Goal: Task Accomplishment & Management: Manage account settings

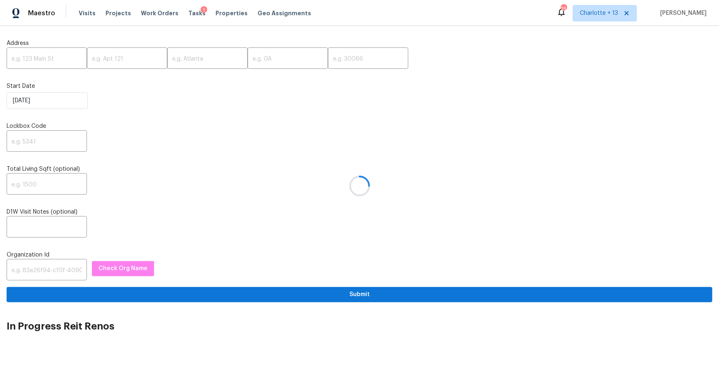
click at [22, 61] on div at bounding box center [359, 186] width 719 height 372
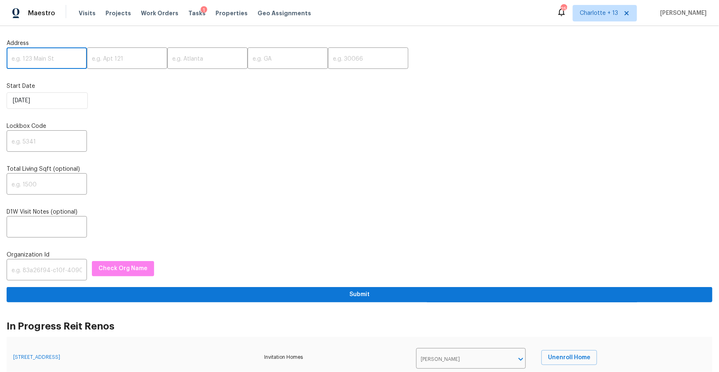
click at [45, 58] on input "text" at bounding box center [47, 58] width 80 height 19
paste input "[STREET_ADDRESS]"
click at [64, 58] on input "[STREET_ADDRESS]" at bounding box center [47, 58] width 80 height 19
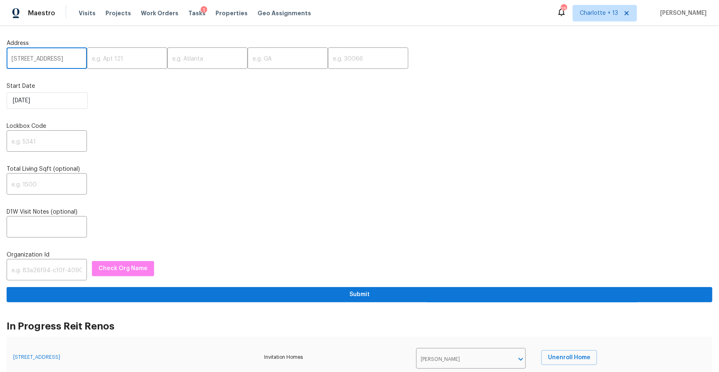
scroll to position [0, 25]
type input "[STREET_ADDRESS]"
click at [328, 55] on input "text" at bounding box center [368, 58] width 80 height 19
paste input "30038"
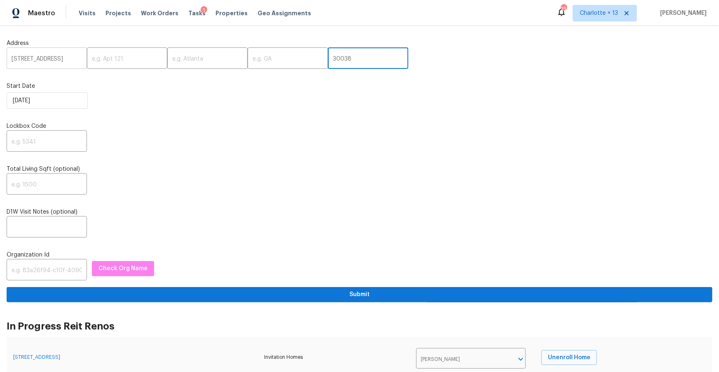
scroll to position [0, 25]
type input "30038"
click at [51, 58] on input "[STREET_ADDRESS]" at bounding box center [47, 58] width 80 height 19
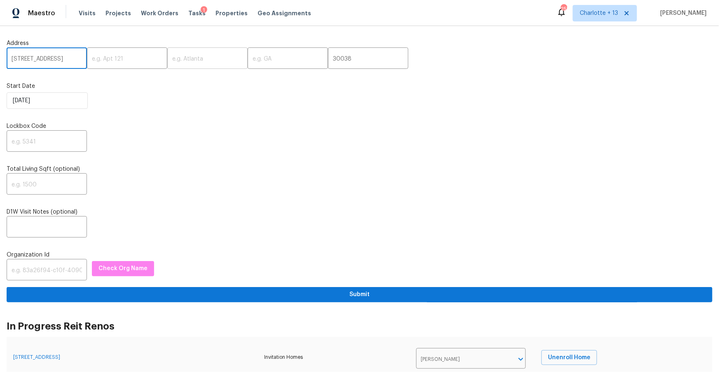
type input "[STREET_ADDRESS]"
click at [201, 58] on input "text" at bounding box center [207, 58] width 80 height 19
paste input "Lithonia"
type input "Lithonia"
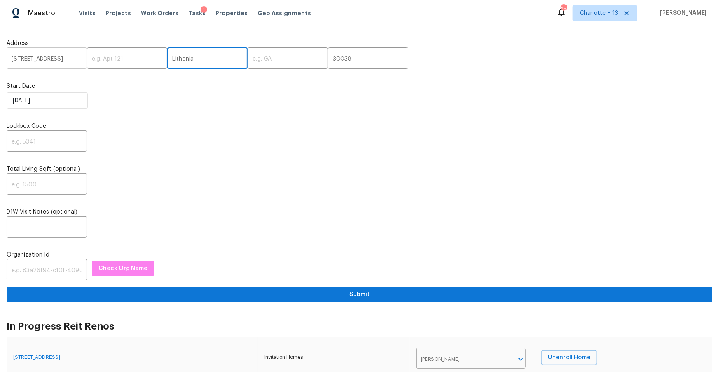
click at [74, 61] on input "[STREET_ADDRESS]" at bounding box center [47, 58] width 80 height 19
type input "[STREET_ADDRESS],,"
click at [256, 55] on input "text" at bounding box center [288, 58] width 80 height 19
paste input "GA"
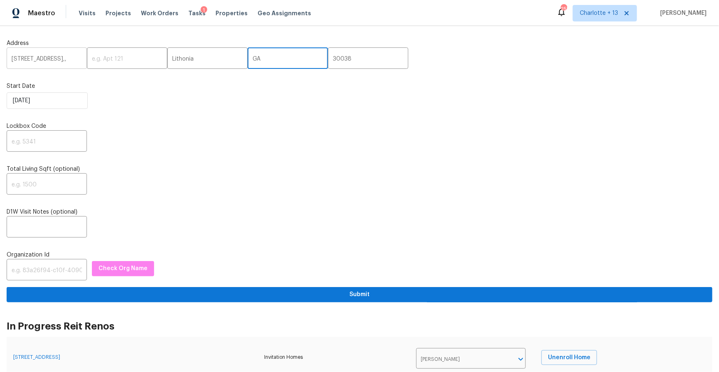
type input "GA"
click at [72, 63] on input "[STREET_ADDRESS],," at bounding box center [47, 58] width 80 height 19
type input "[STREET_ADDRESS]"
click at [38, 146] on input "text" at bounding box center [47, 141] width 80 height 19
type input "0000"
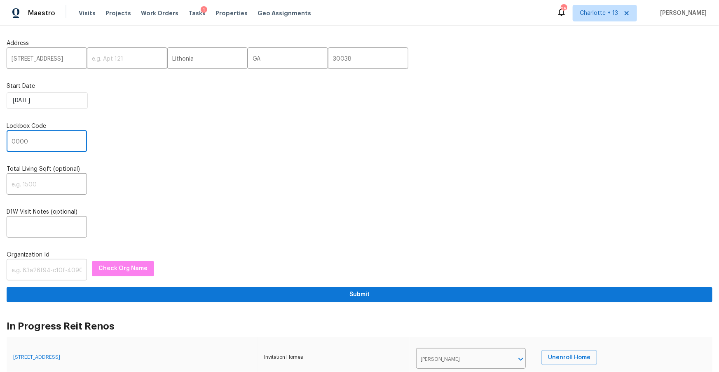
click at [39, 280] on input "text" at bounding box center [47, 270] width 80 height 19
paste input "1349d153-b359-4f9b-b4dd-758ff939cc37"
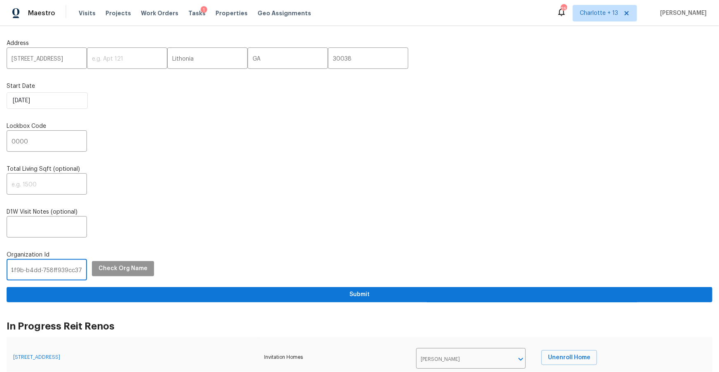
type input "1349d153-b359-4f9b-b4dd-758ff939cc37"
click at [116, 267] on span "Check Org Name" at bounding box center [123, 268] width 49 height 10
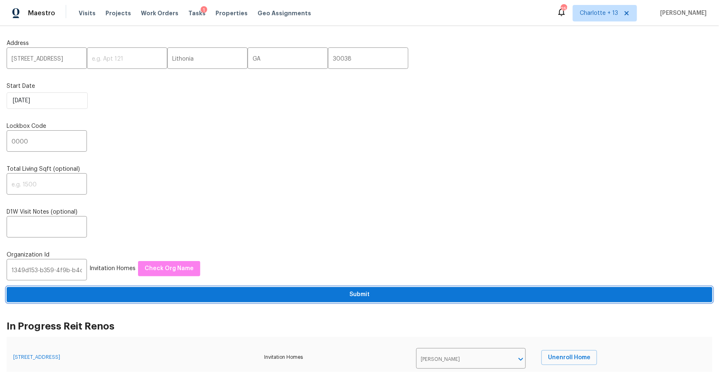
click at [134, 298] on span "Submit" at bounding box center [359, 294] width 693 height 10
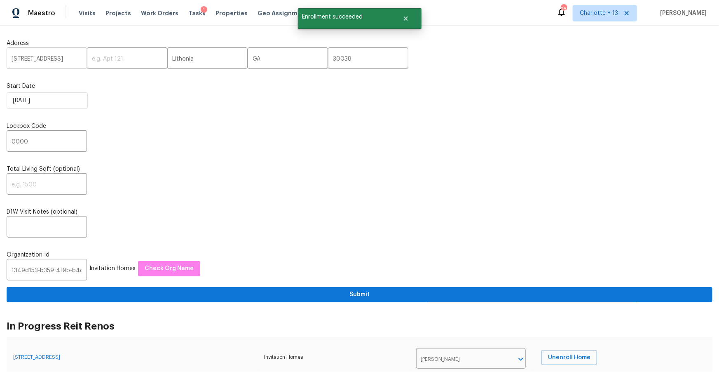
click at [30, 62] on input "[STREET_ADDRESS]" at bounding box center [47, 58] width 80 height 19
click at [84, 15] on span "Visits" at bounding box center [87, 13] width 17 height 8
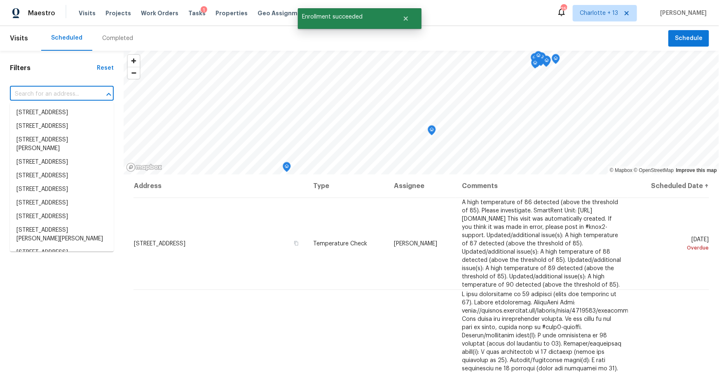
click at [45, 94] on input "text" at bounding box center [50, 94] width 81 height 13
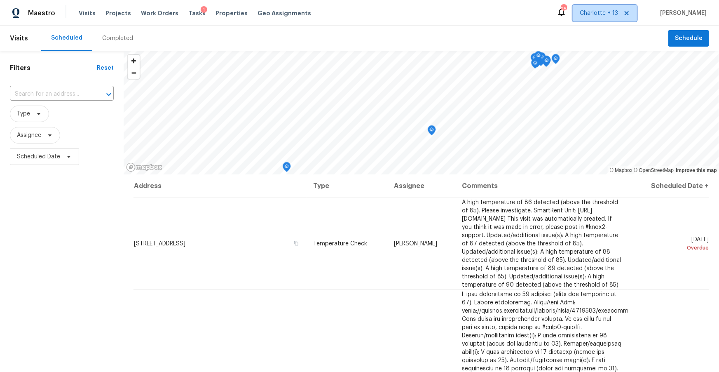
click at [618, 12] on span "Charlotte + 13" at bounding box center [599, 13] width 38 height 8
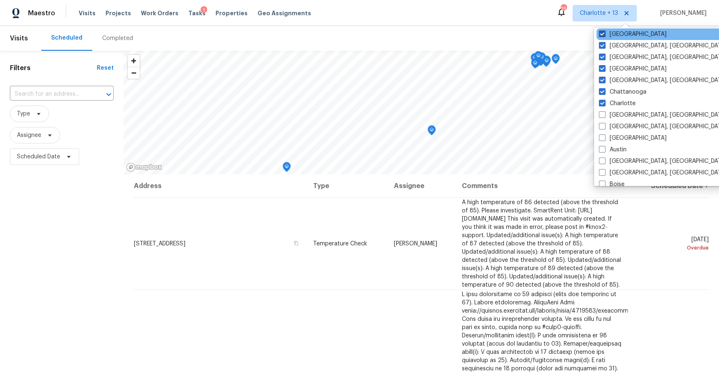
scroll to position [86, 0]
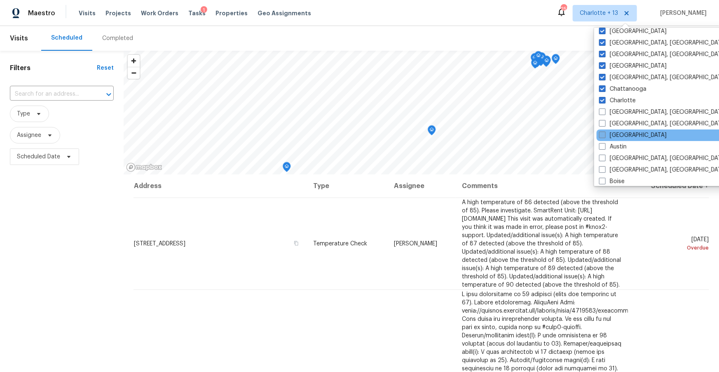
click at [622, 135] on label "[GEOGRAPHIC_DATA]" at bounding box center [633, 135] width 68 height 8
click at [605, 135] on input "[GEOGRAPHIC_DATA]" at bounding box center [601, 133] width 5 height 5
checkbox input "true"
click at [52, 95] on input "text" at bounding box center [50, 94] width 81 height 13
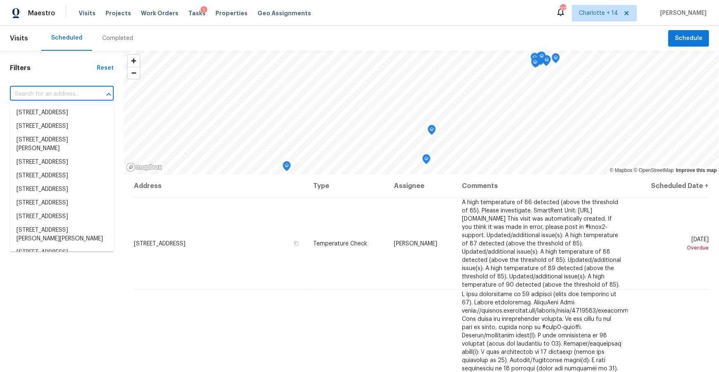
paste input "[STREET_ADDRESS]"
type input "[STREET_ADDRESS]"
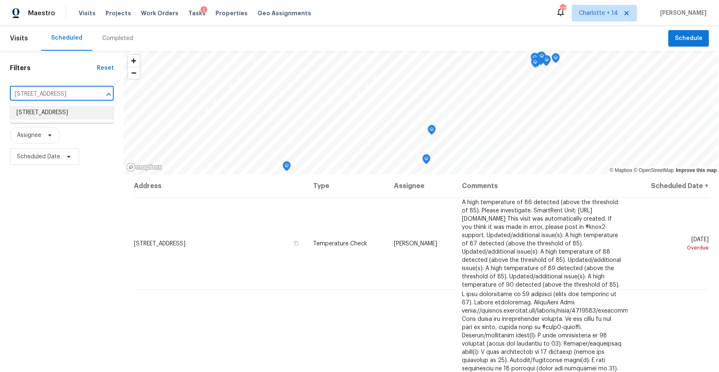
click at [49, 120] on li "[STREET_ADDRESS]" at bounding box center [62, 113] width 104 height 14
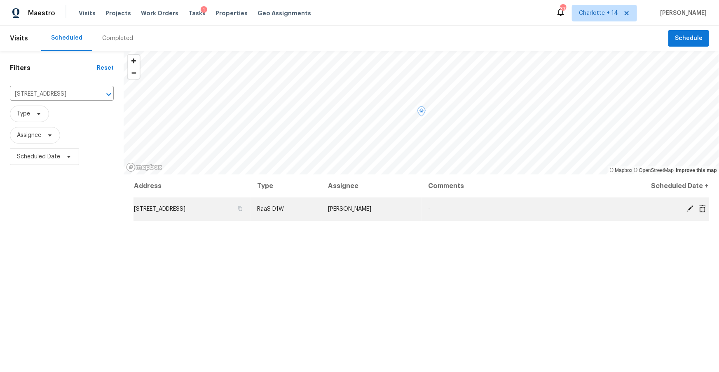
click at [702, 205] on icon at bounding box center [703, 207] width 7 height 7
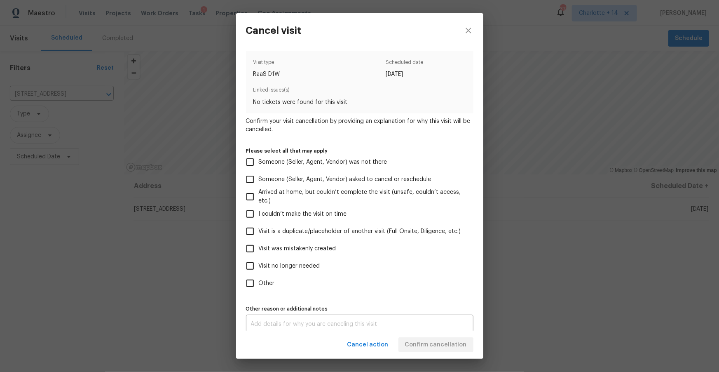
click at [301, 245] on span "Visit was mistakenly created" at bounding box center [298, 248] width 78 height 9
click at [259, 245] on input "Visit was mistakenly created" at bounding box center [250, 248] width 17 height 17
checkbox input "true"
click at [449, 342] on span "Confirm cancellation" at bounding box center [436, 345] width 62 height 10
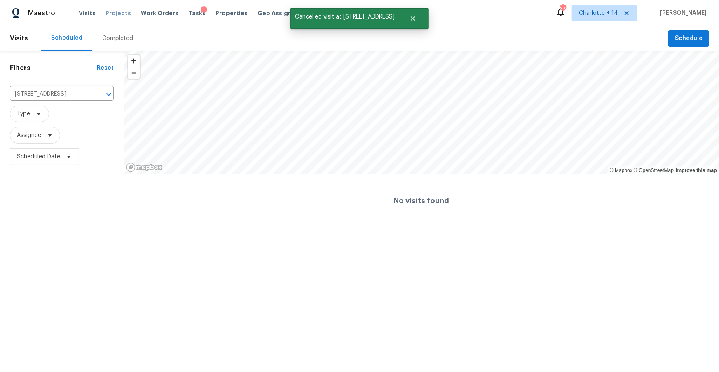
click at [120, 13] on span "Projects" at bounding box center [119, 13] width 26 height 8
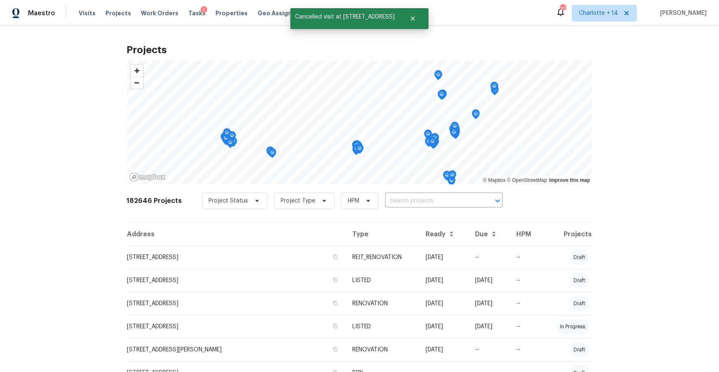
click at [404, 197] on input "text" at bounding box center [432, 201] width 94 height 13
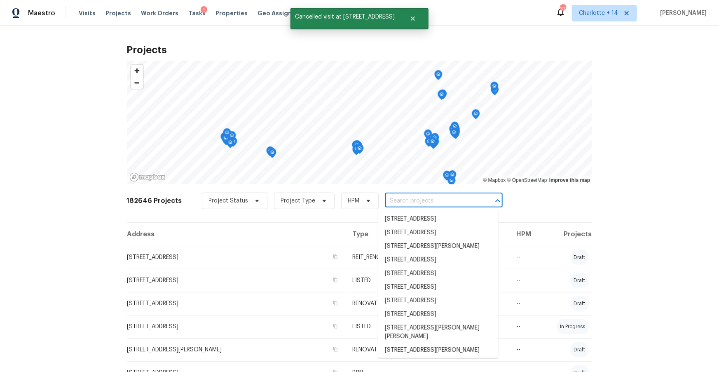
paste input "[STREET_ADDRESS]"
type input "[STREET_ADDRESS]"
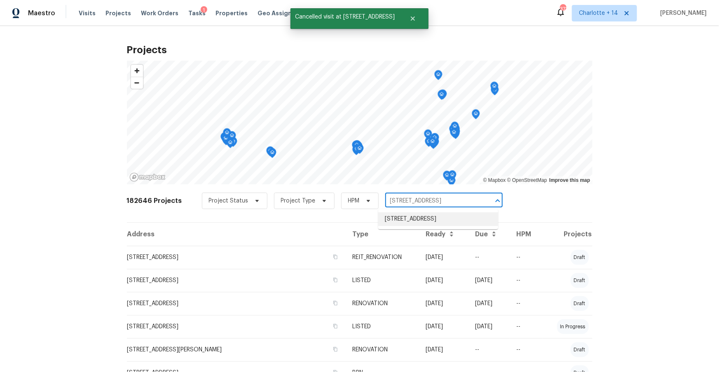
click at [402, 221] on li "[STREET_ADDRESS]" at bounding box center [438, 219] width 120 height 14
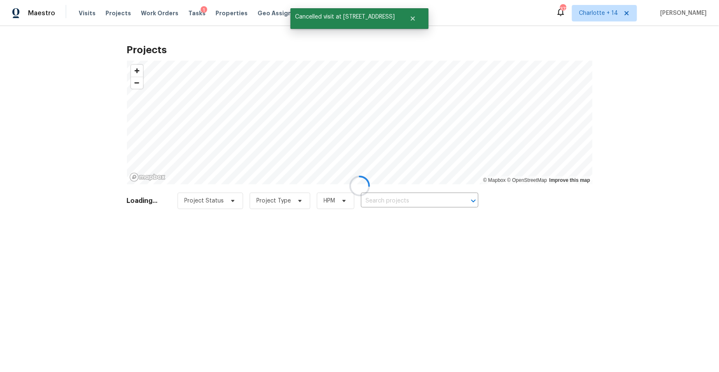
type input "[STREET_ADDRESS]"
